Goal: Task Accomplishment & Management: Manage account settings

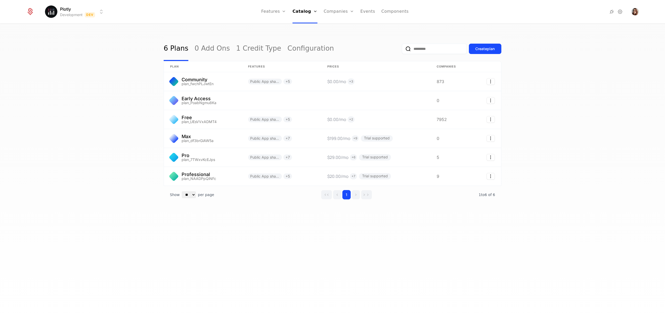
click at [84, 13] on html "Plotly Development Dev Features Features Flags Catalog Plans Add Ons Credits Co…" at bounding box center [332, 165] width 665 height 330
click at [88, 46] on div "Production Prod" at bounding box center [90, 48] width 88 height 10
click at [344, 30] on link "Companies" at bounding box center [341, 28] width 24 height 6
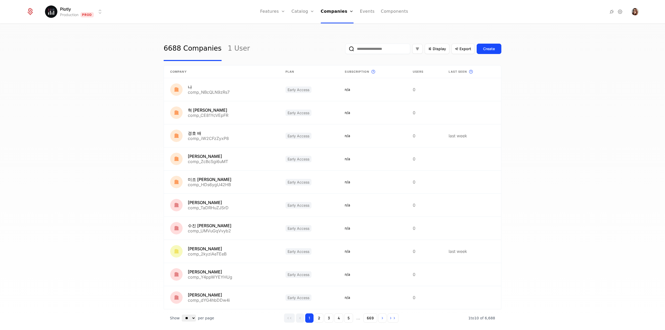
click at [379, 54] on input "email" at bounding box center [377, 49] width 65 height 10
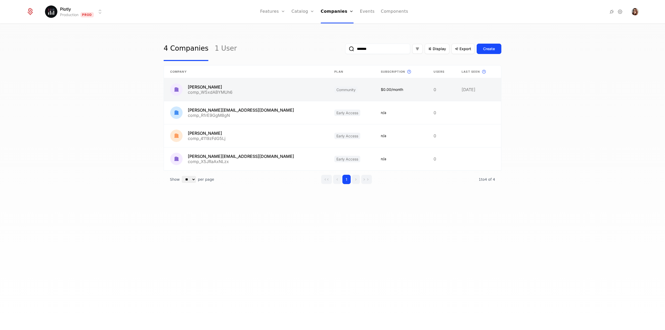
type input "*******"
click at [220, 91] on link at bounding box center [246, 89] width 164 height 23
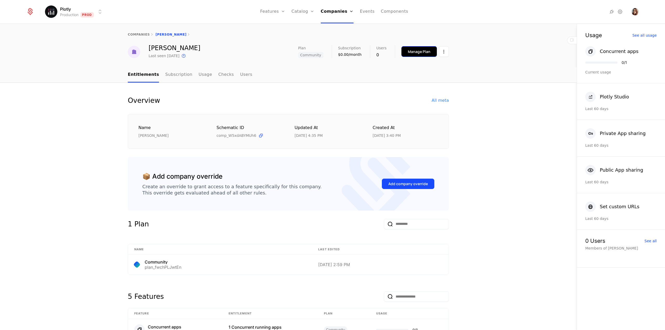
click at [409, 53] on div "Manage Plan" at bounding box center [419, 51] width 23 height 5
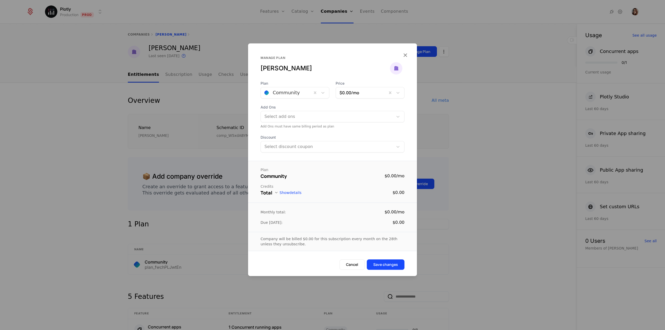
click at [293, 106] on span "Add Ons" at bounding box center [332, 107] width 144 height 5
click at [291, 96] on div at bounding box center [286, 92] width 44 height 7
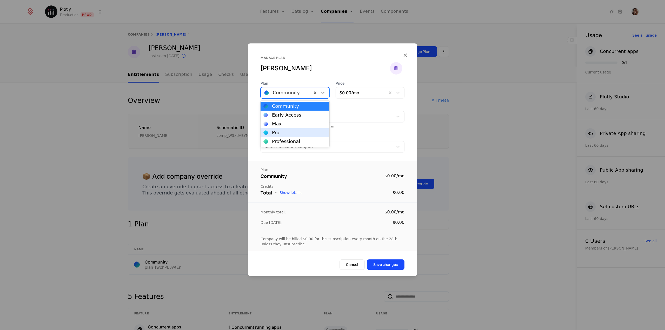
click at [288, 135] on div "Pro" at bounding box center [295, 132] width 63 height 5
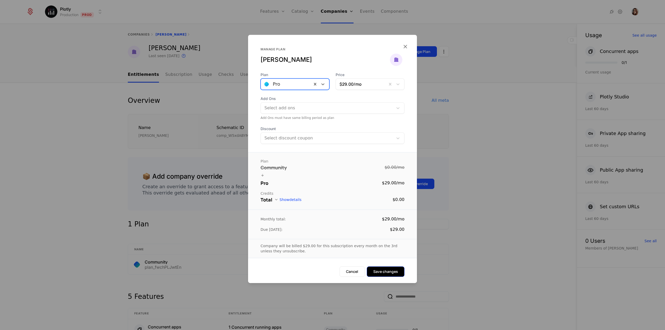
click at [394, 272] on button "Save changes" at bounding box center [386, 271] width 38 height 10
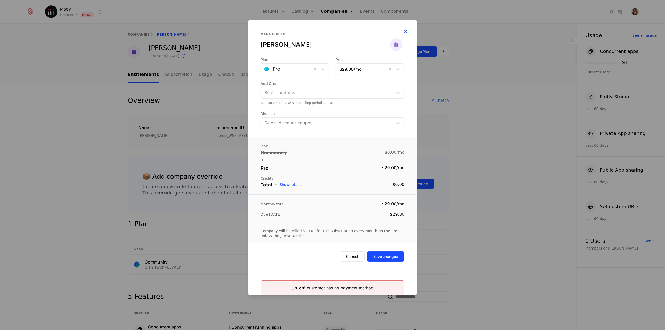
click at [402, 31] on icon "button" at bounding box center [405, 31] width 7 height 7
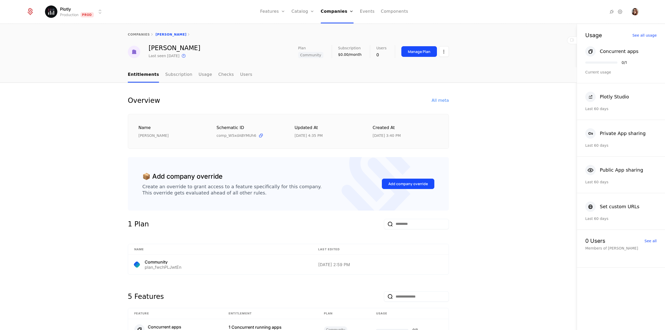
click at [82, 16] on html "Plotly Production Prod Features Features Flags Catalog Plans Add Ons Credits Co…" at bounding box center [332, 165] width 665 height 330
click at [89, 35] on div "Staging Staging" at bounding box center [90, 37] width 88 height 10
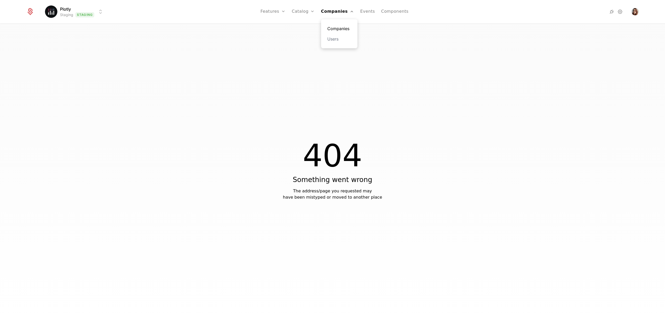
click at [341, 28] on link "Companies" at bounding box center [339, 28] width 24 height 6
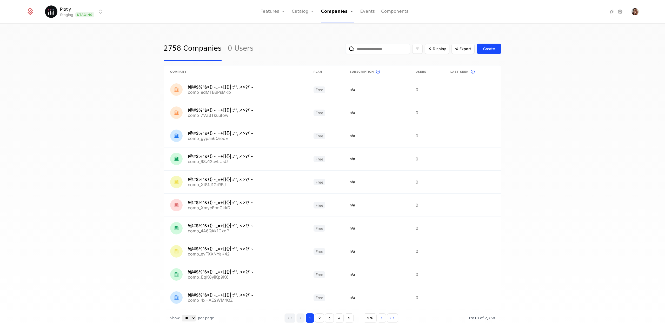
click at [388, 46] on input "email" at bounding box center [377, 49] width 65 height 10
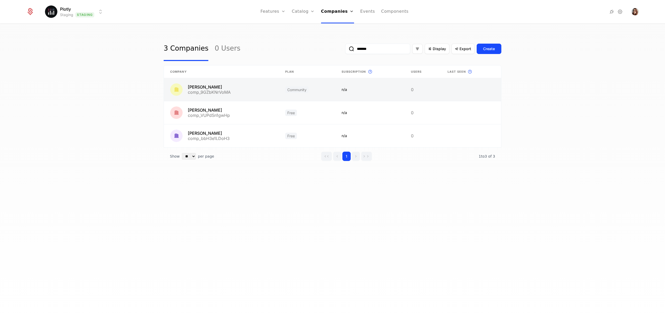
type input "*******"
click at [239, 88] on link at bounding box center [221, 89] width 115 height 23
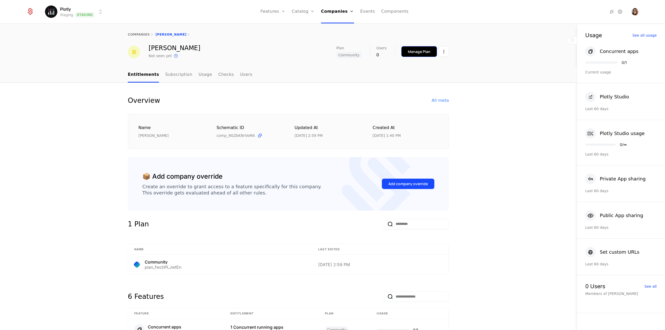
click at [418, 52] on div "Manage Plan" at bounding box center [419, 51] width 23 height 5
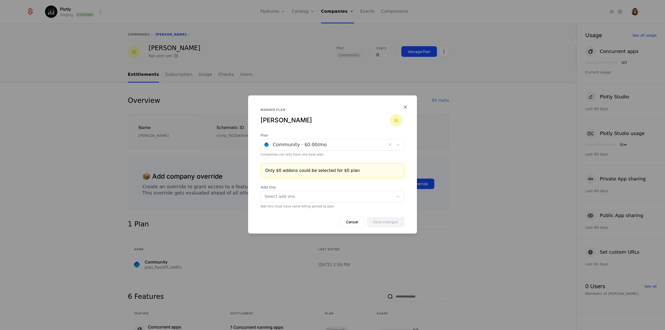
click at [330, 144] on div at bounding box center [323, 144] width 119 height 7
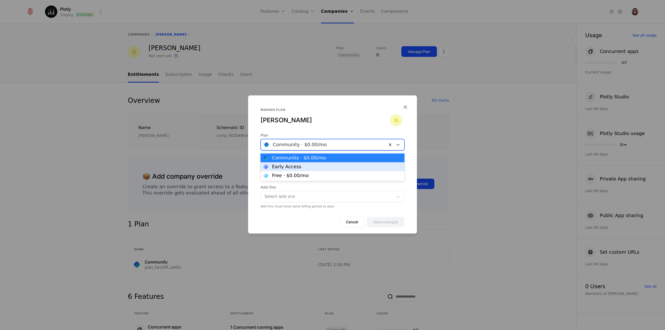
click at [297, 167] on div "Early Access" at bounding box center [286, 166] width 29 height 5
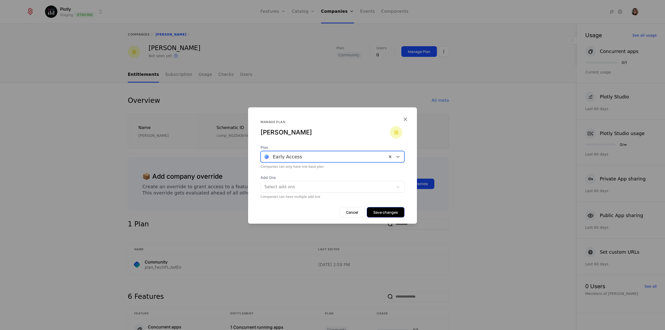
click at [384, 213] on button "Save changes" at bounding box center [386, 212] width 38 height 10
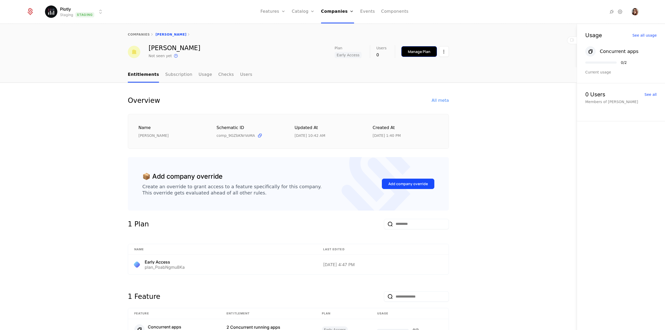
click at [408, 49] on button "Manage Plan" at bounding box center [419, 51] width 36 height 11
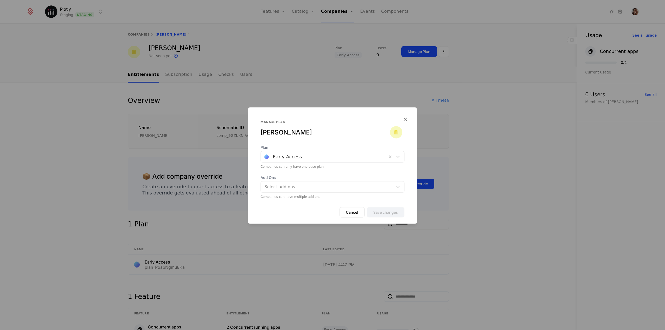
click at [302, 158] on div at bounding box center [323, 156] width 119 height 7
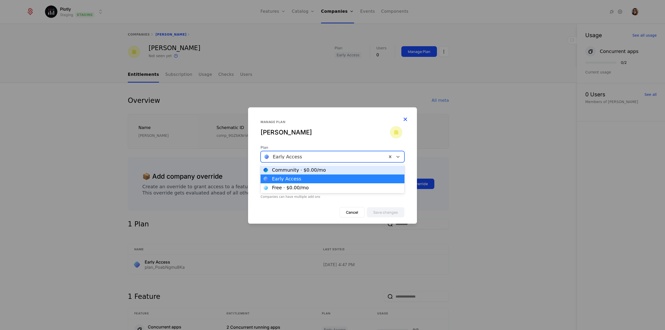
click at [405, 119] on icon "button" at bounding box center [405, 119] width 7 height 7
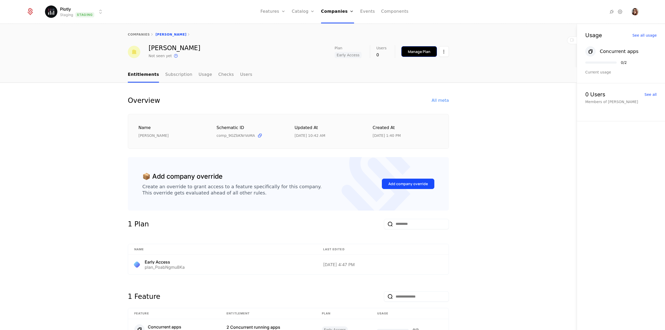
click at [413, 55] on button "Manage Plan" at bounding box center [419, 51] width 36 height 11
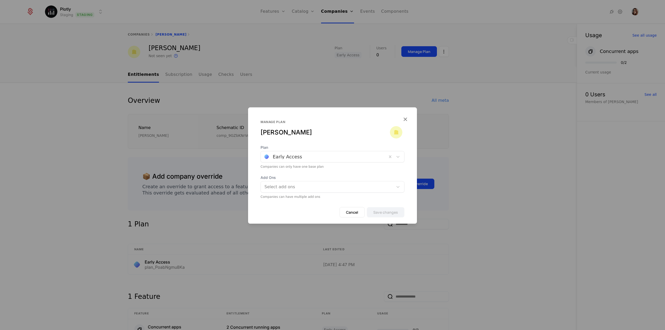
click at [300, 154] on div at bounding box center [323, 156] width 119 height 7
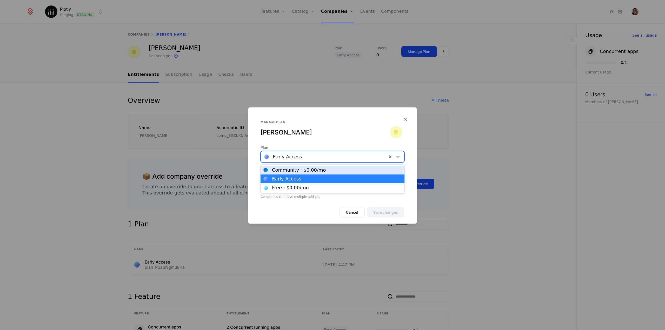
click at [100, 137] on div at bounding box center [332, 165] width 665 height 330
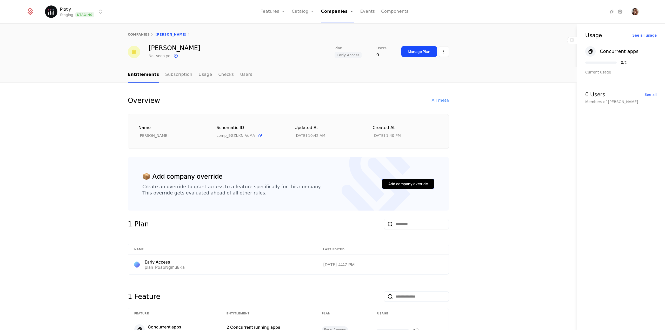
click at [400, 184] on div "Add company override" at bounding box center [407, 183] width 39 height 5
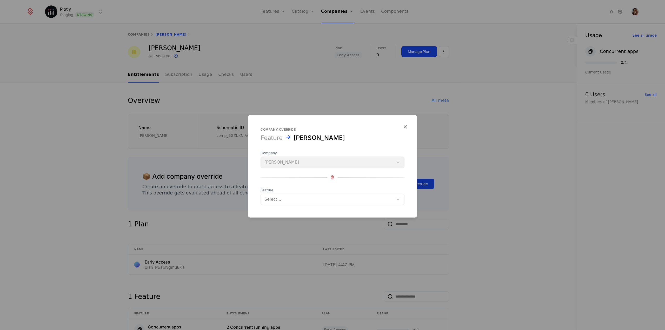
click at [338, 198] on div at bounding box center [326, 199] width 125 height 7
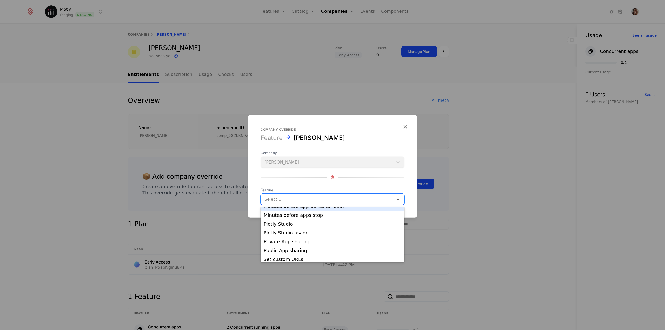
scroll to position [52, 0]
click at [324, 240] on div "Private App sharing" at bounding box center [333, 240] width 138 height 5
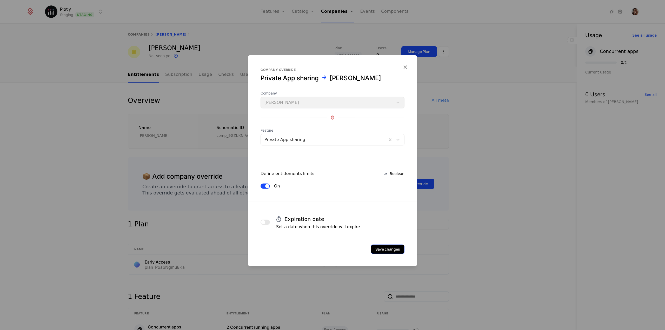
click at [383, 248] on button "Save changes" at bounding box center [387, 248] width 33 height 9
